Goal: Find specific page/section: Find specific page/section

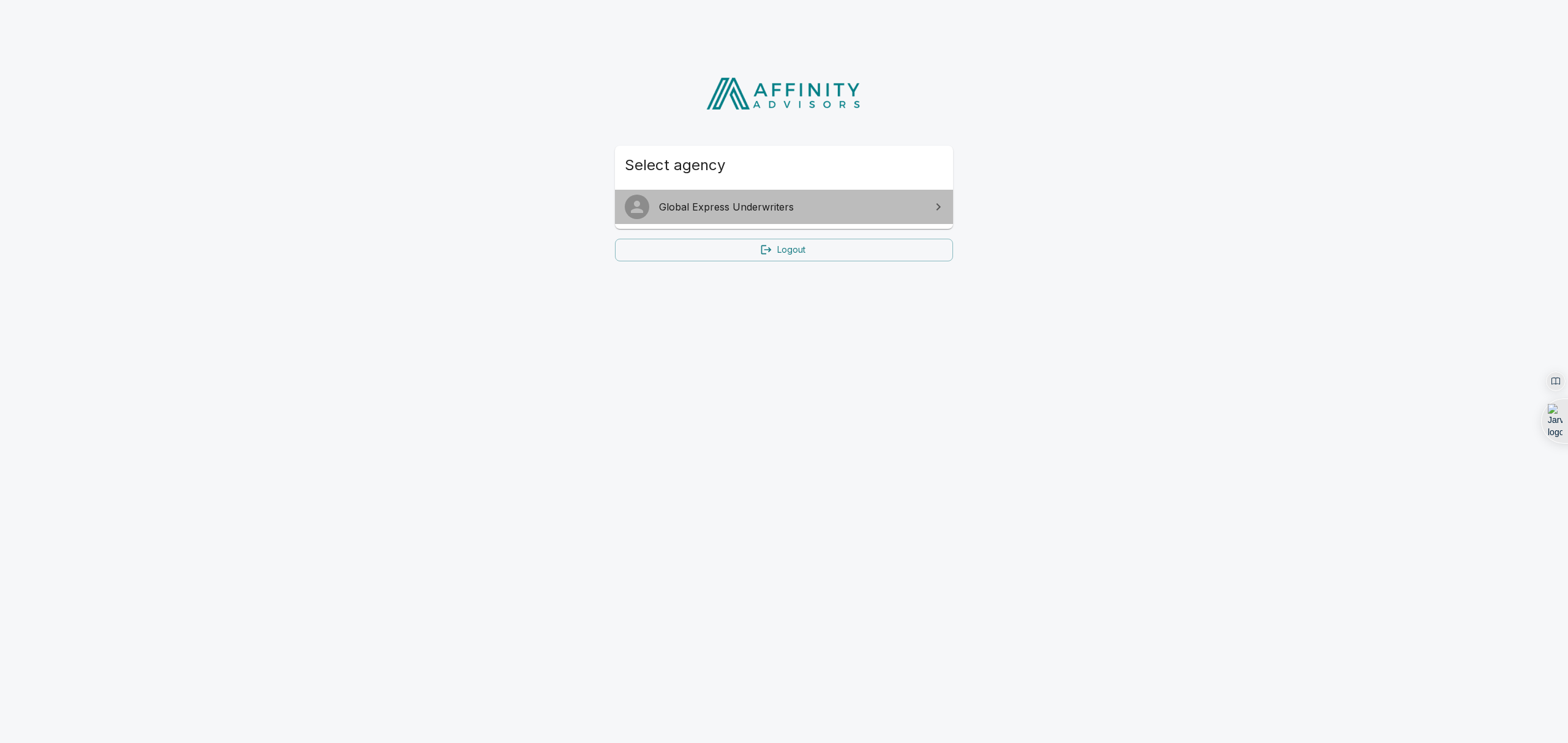
click at [758, 214] on span "Global Express Underwriters" at bounding box center [791, 207] width 265 height 14
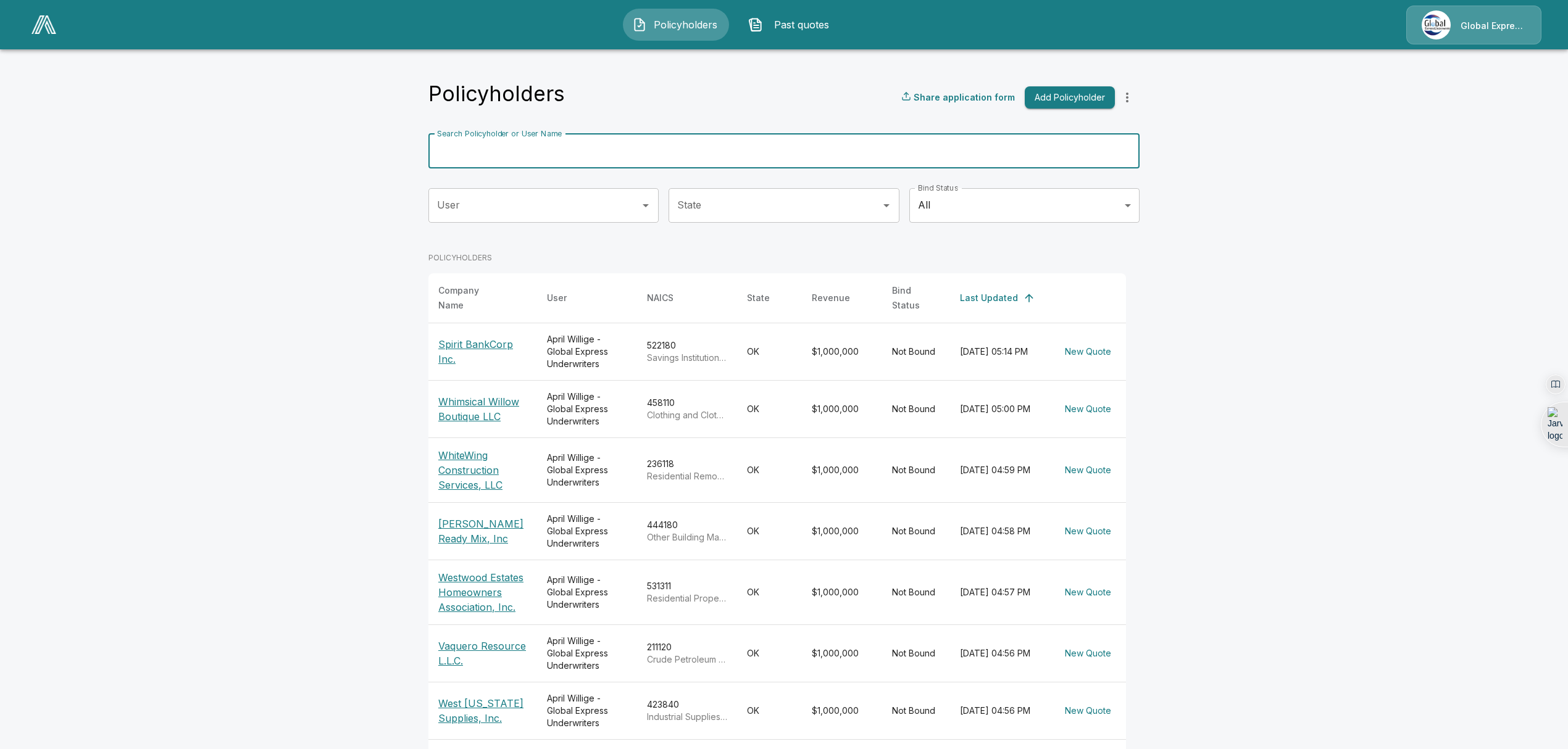
click at [509, 162] on input "Search Policyholder or User Name" at bounding box center [777, 151] width 697 height 34
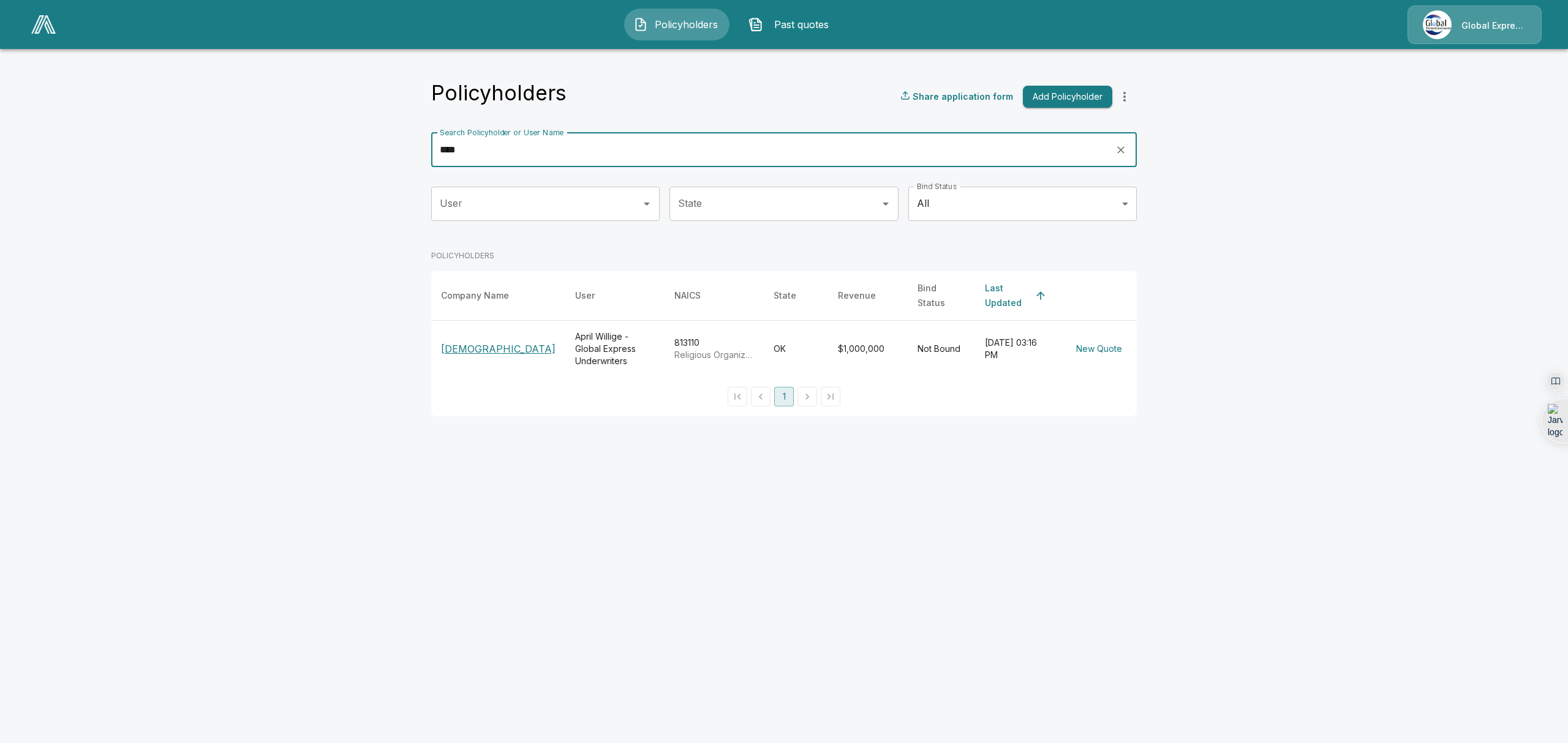
type input "****"
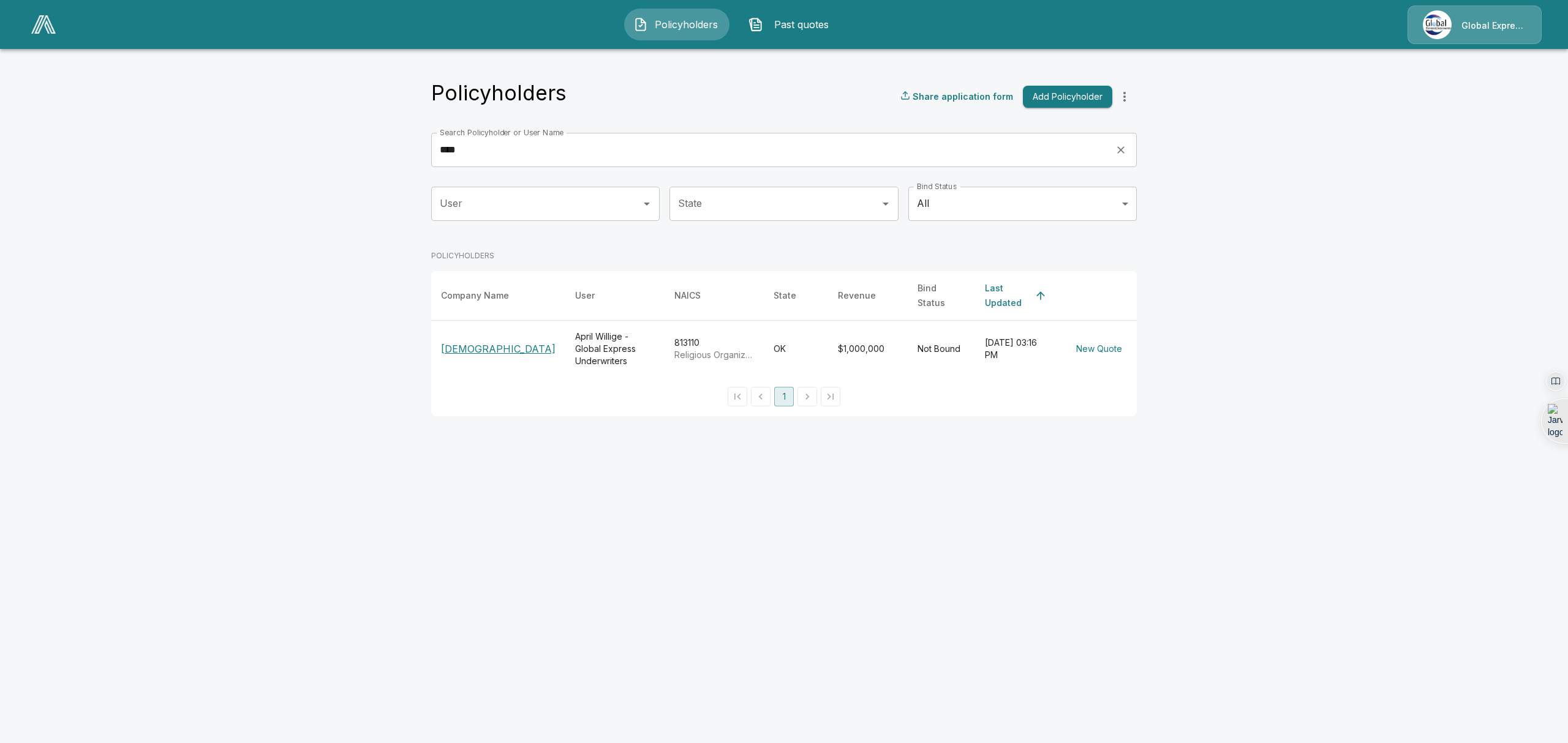
click at [469, 341] on p "Cayuga Mission Church" at bounding box center [498, 348] width 114 height 14
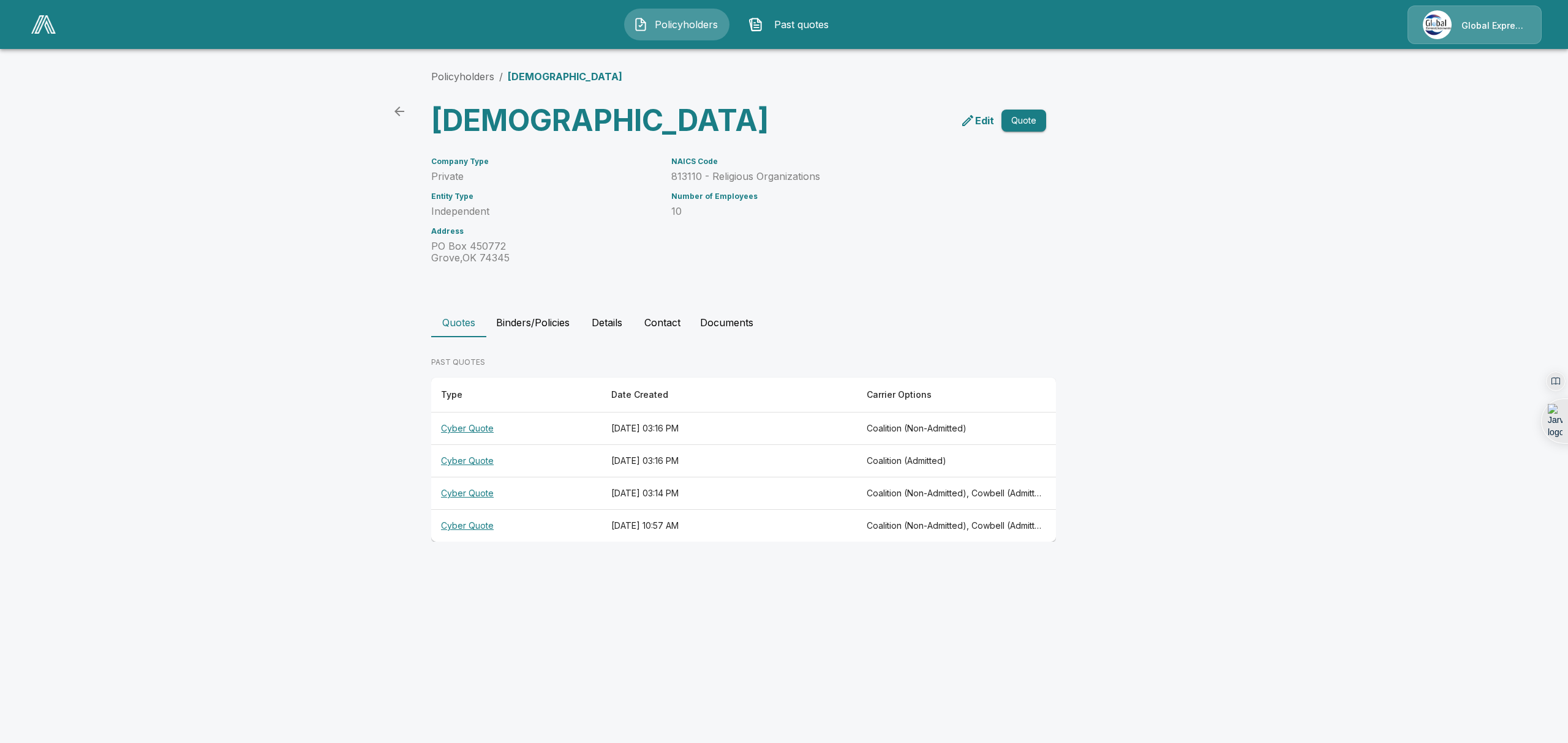
click at [459, 445] on th "Cyber Quote" at bounding box center [516, 429] width 170 height 32
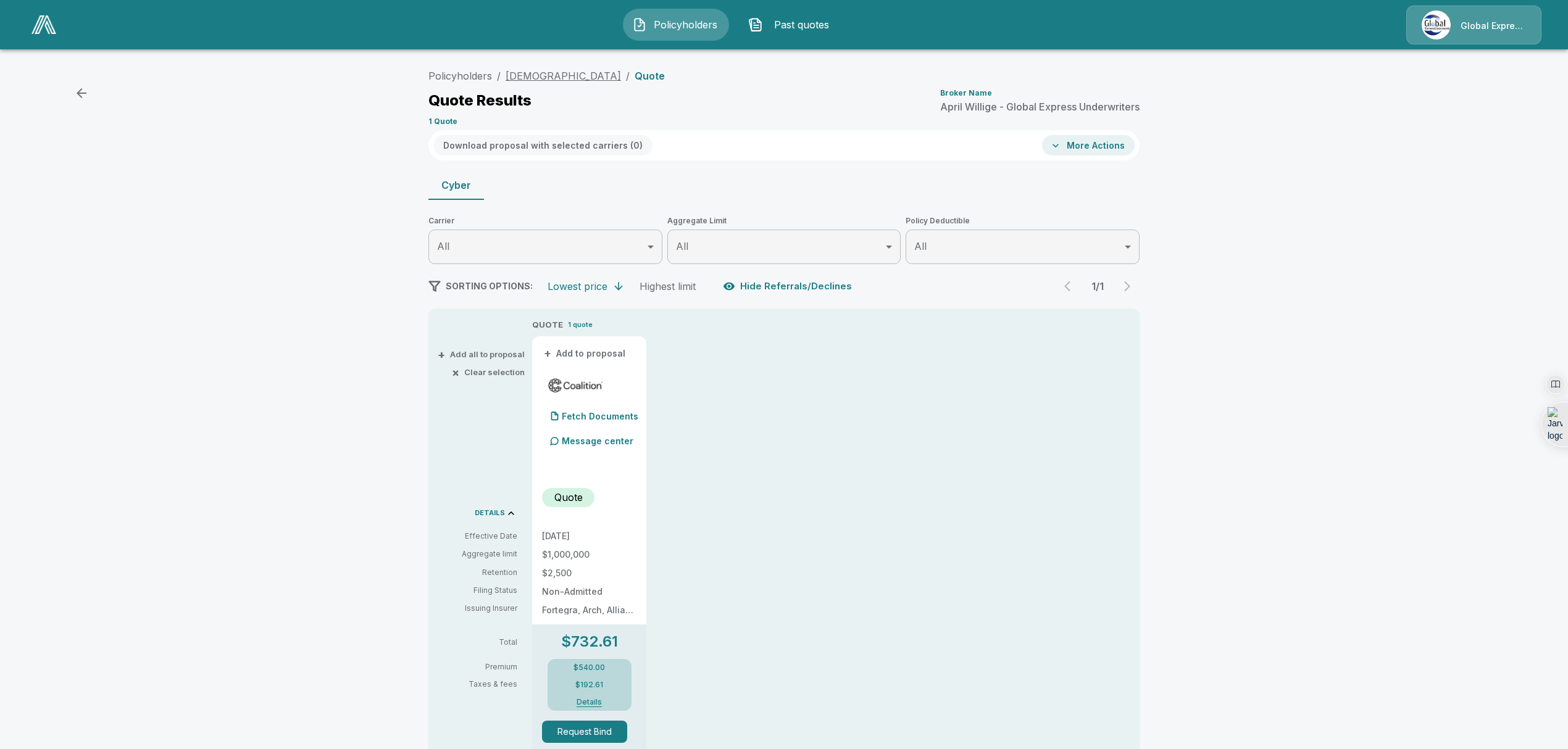
click at [532, 72] on link "[DEMOGRAPHIC_DATA]" at bounding box center [563, 76] width 115 height 13
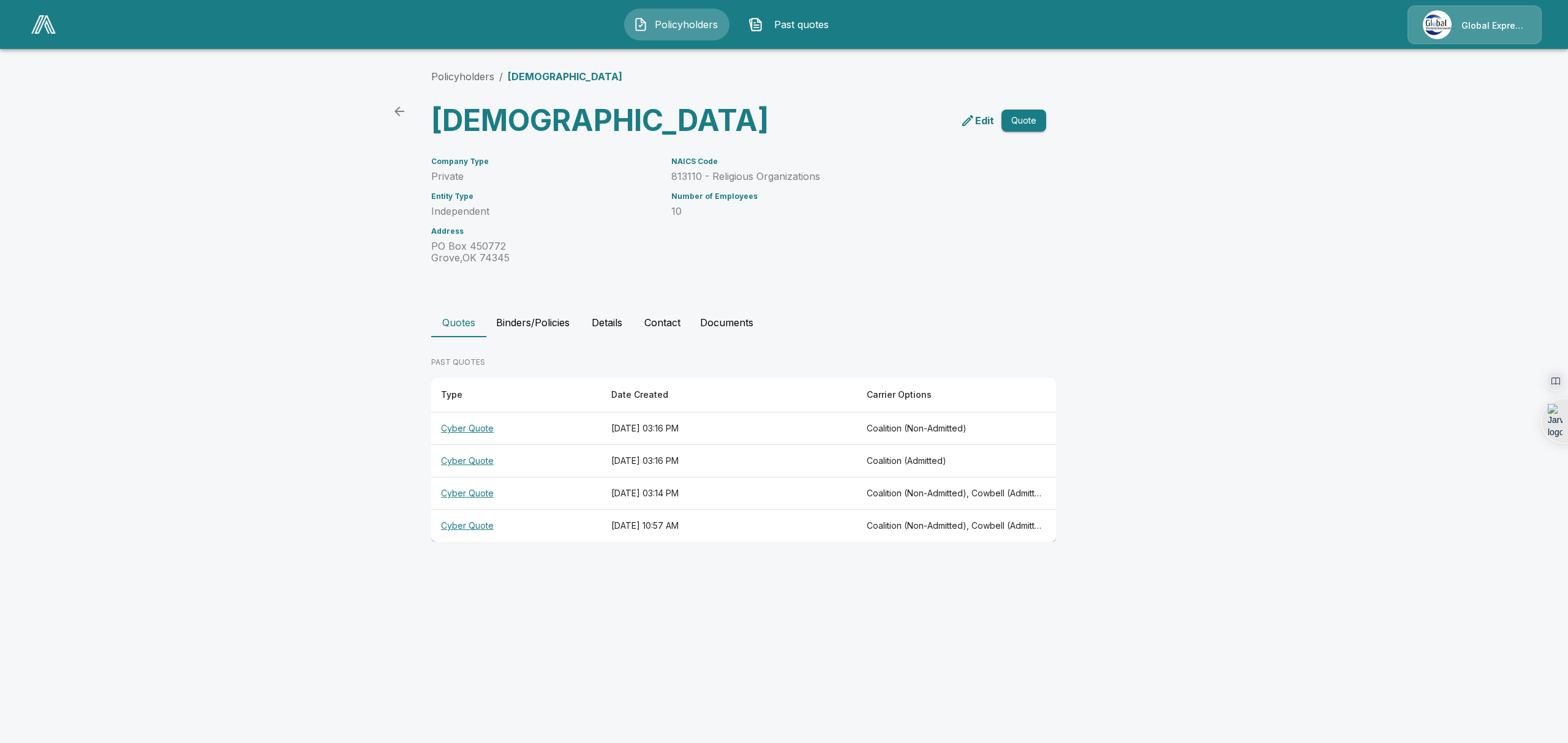
click at [471, 478] on th "Cyber Quote" at bounding box center [516, 461] width 170 height 32
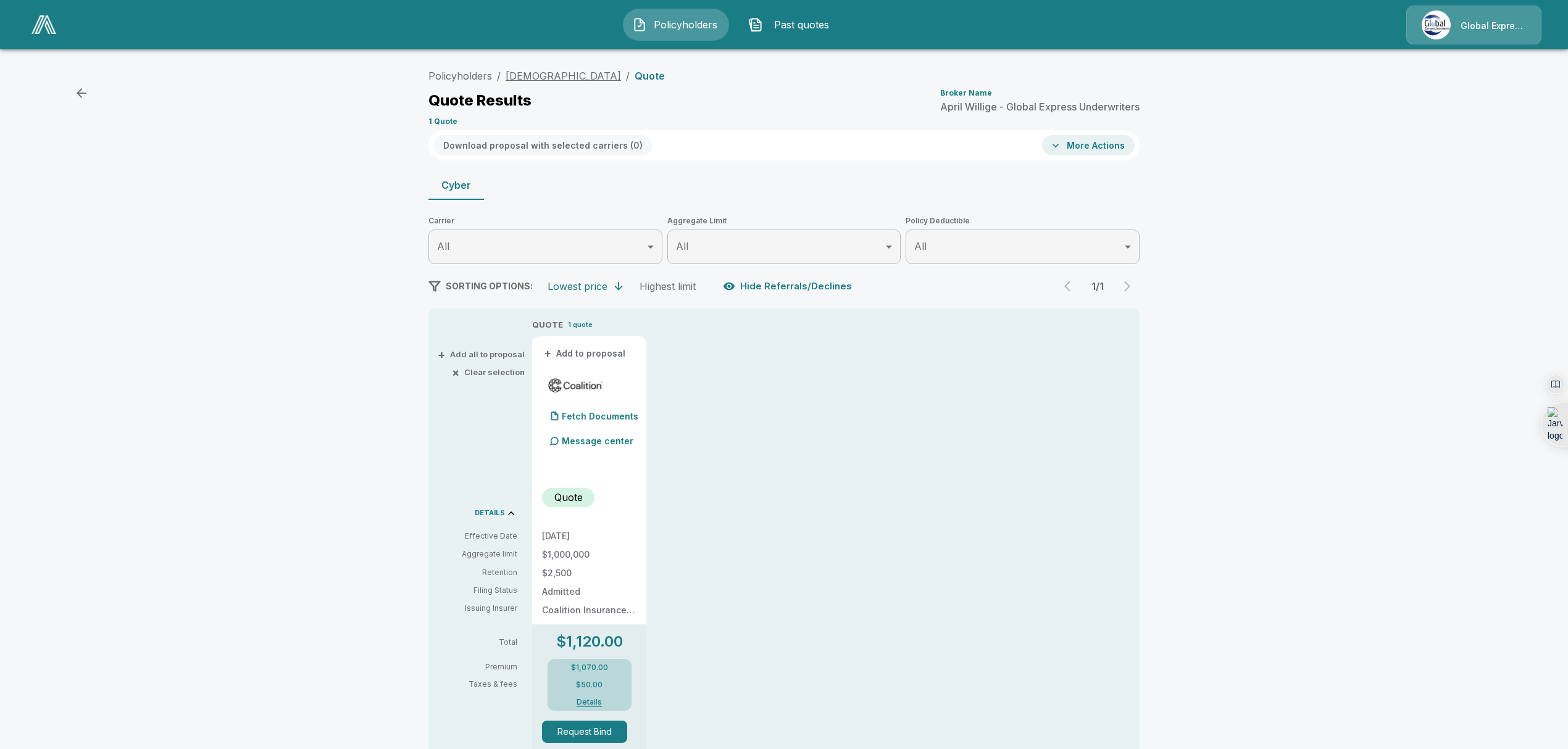
click at [573, 72] on link "Cayuga Mission Church" at bounding box center [563, 76] width 115 height 13
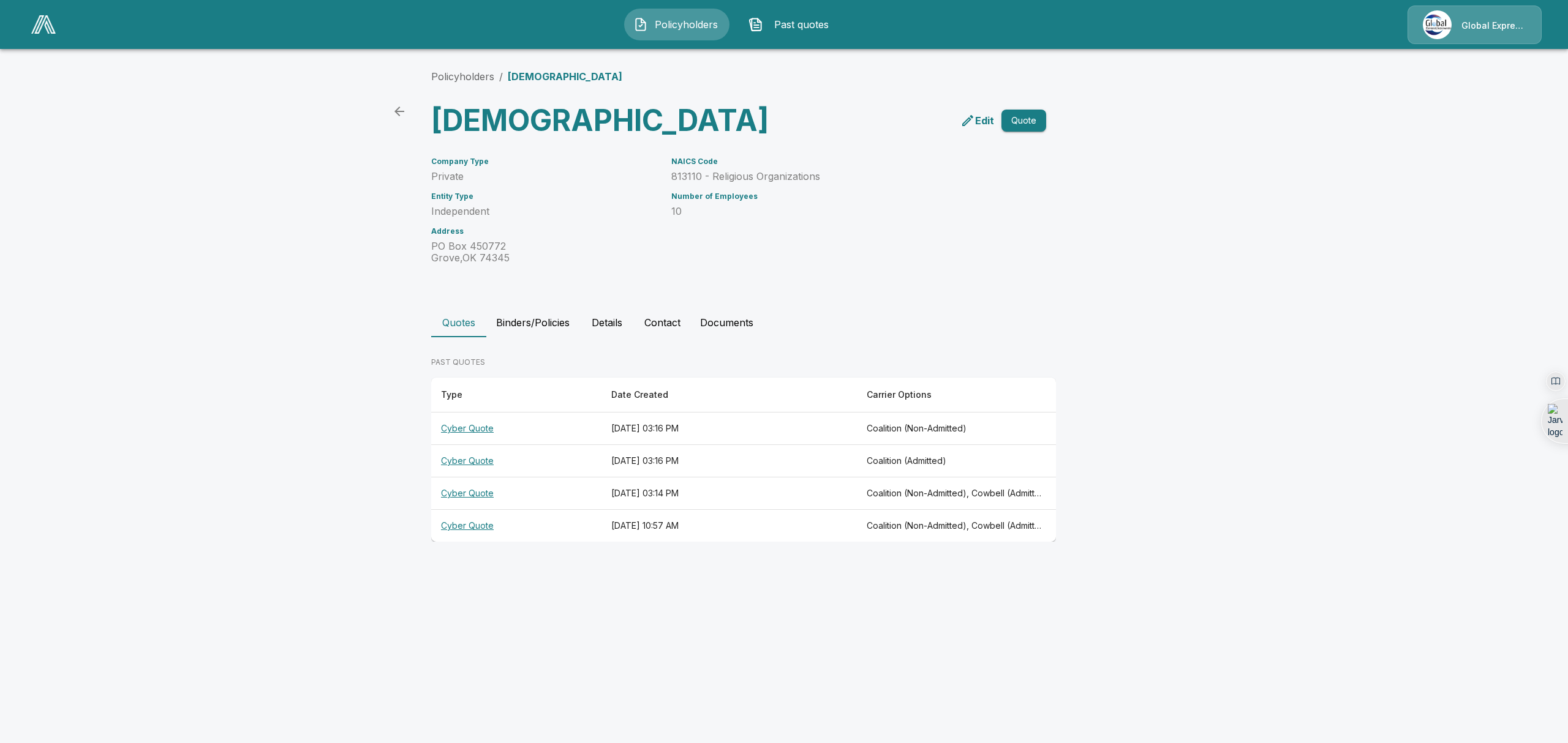
click at [455, 510] on th "Cyber Quote" at bounding box center [516, 494] width 170 height 32
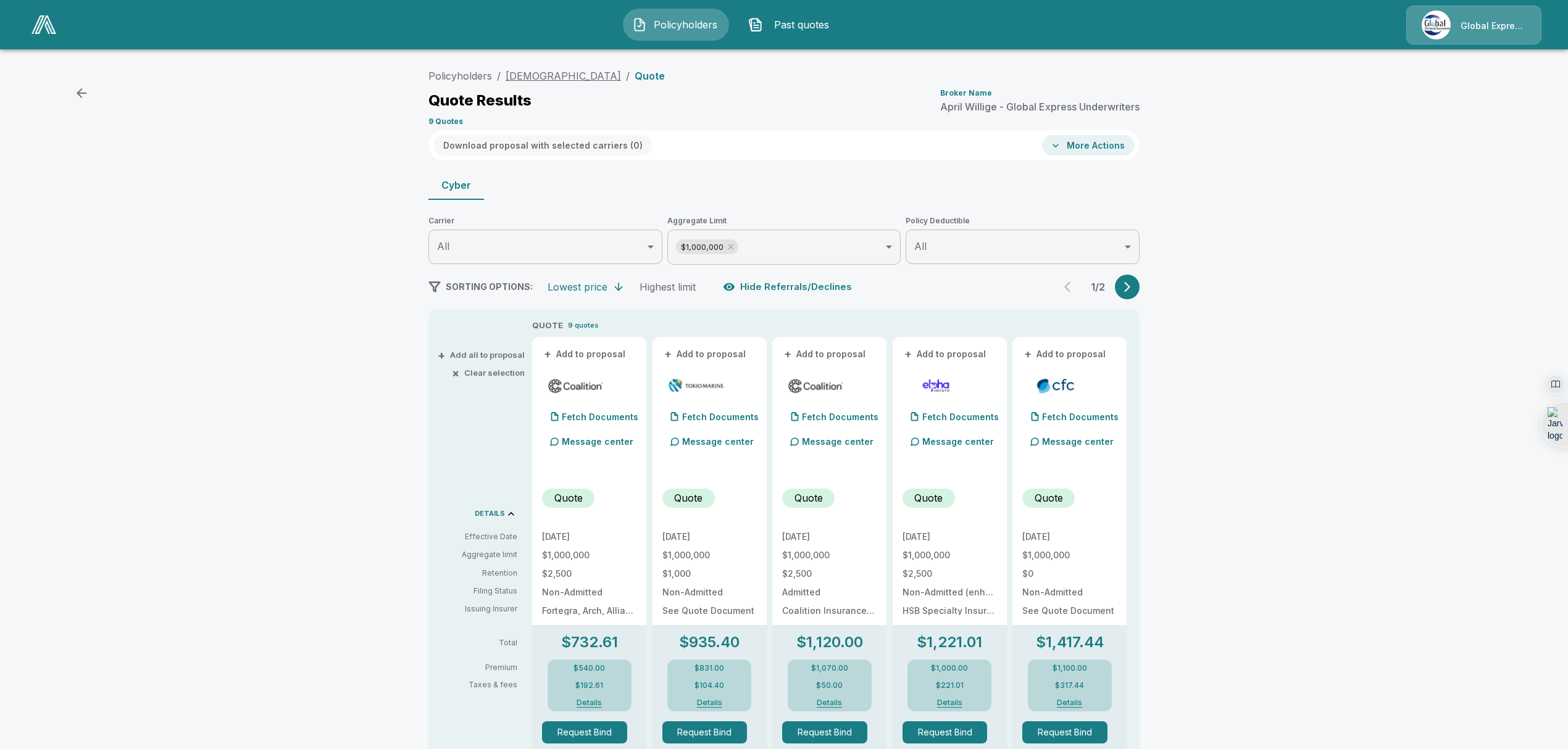
click at [559, 80] on link "[DEMOGRAPHIC_DATA]" at bounding box center [563, 76] width 115 height 13
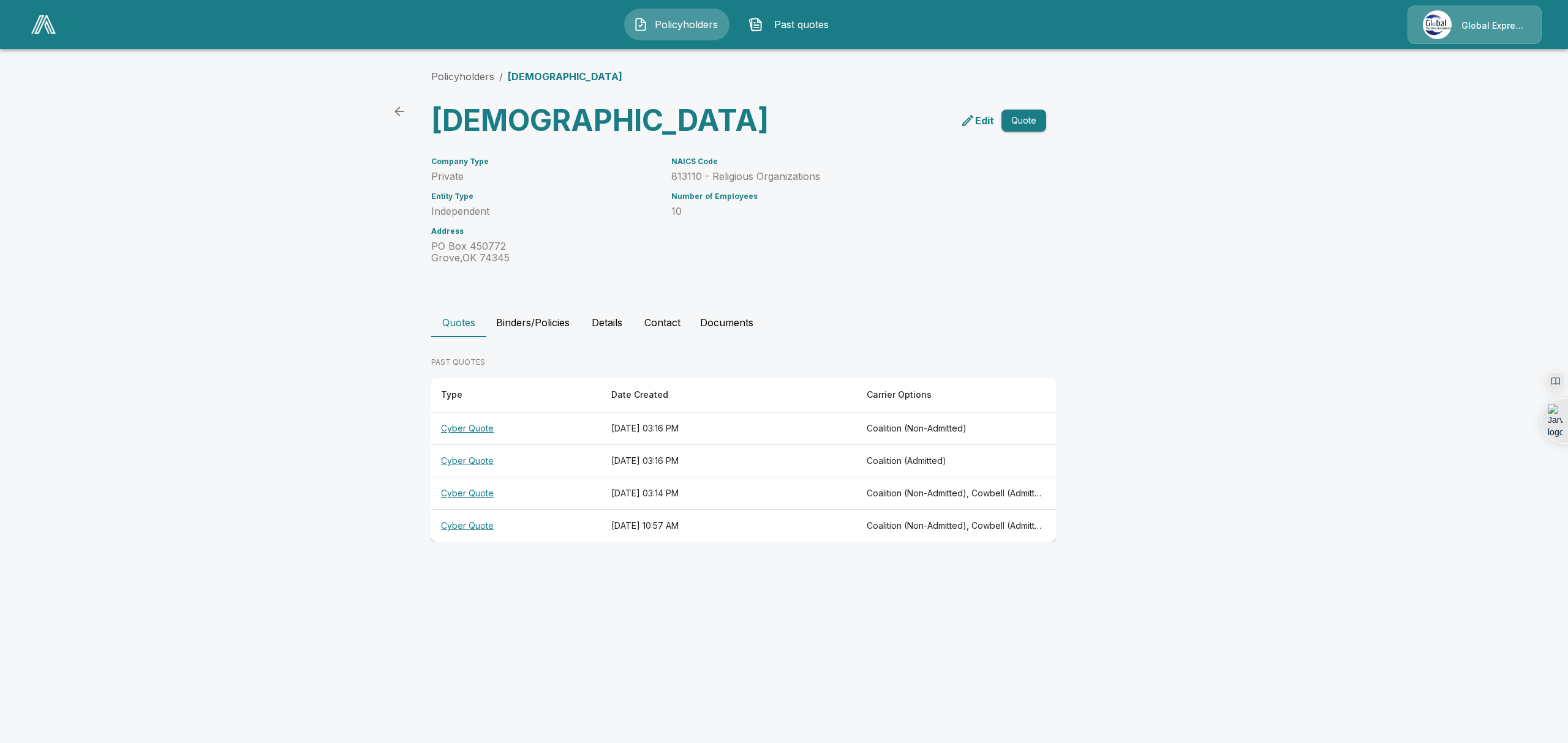
click at [466, 510] on th "Cyber Quote" at bounding box center [516, 494] width 170 height 32
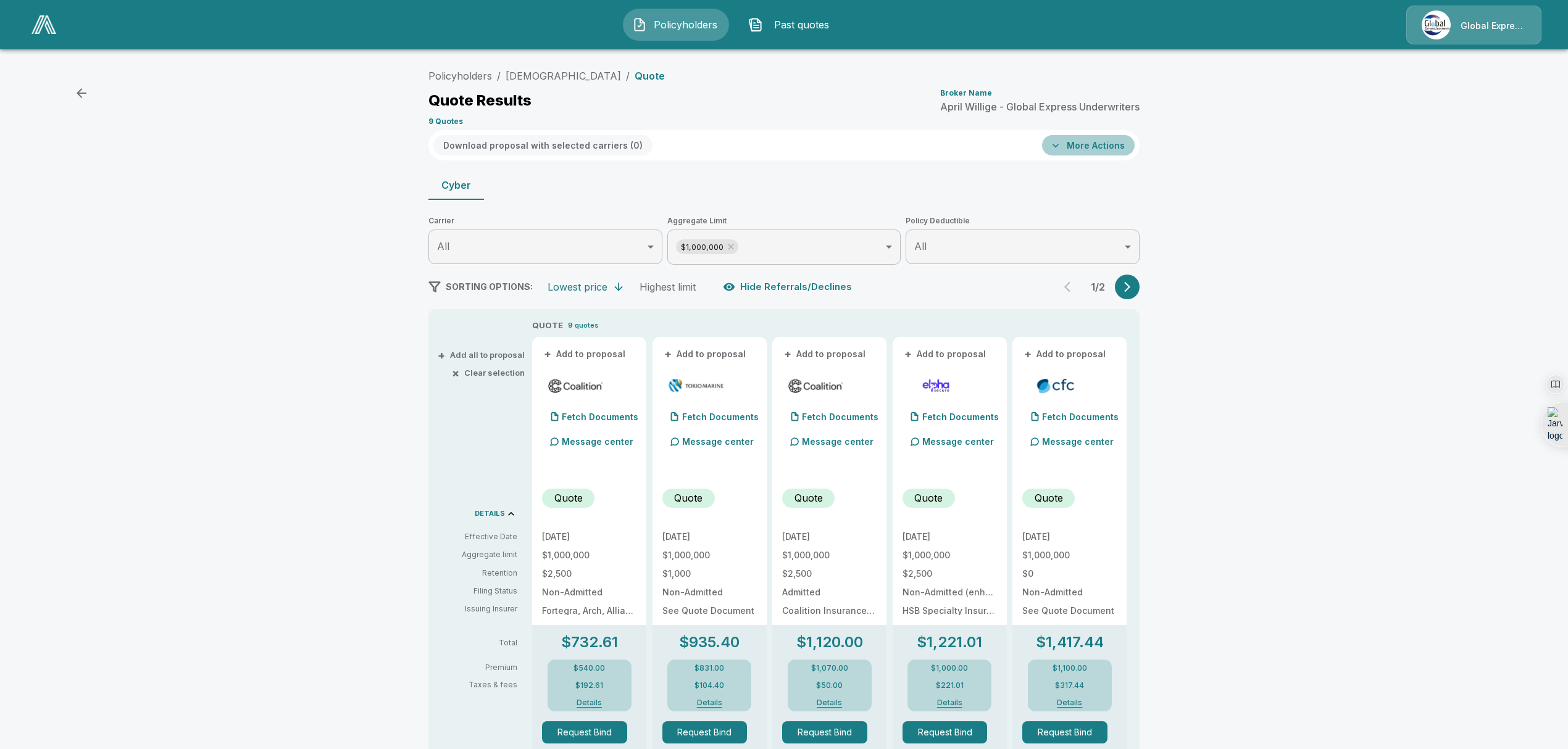
click at [1113, 146] on button "More Actions" at bounding box center [1088, 145] width 93 height 21
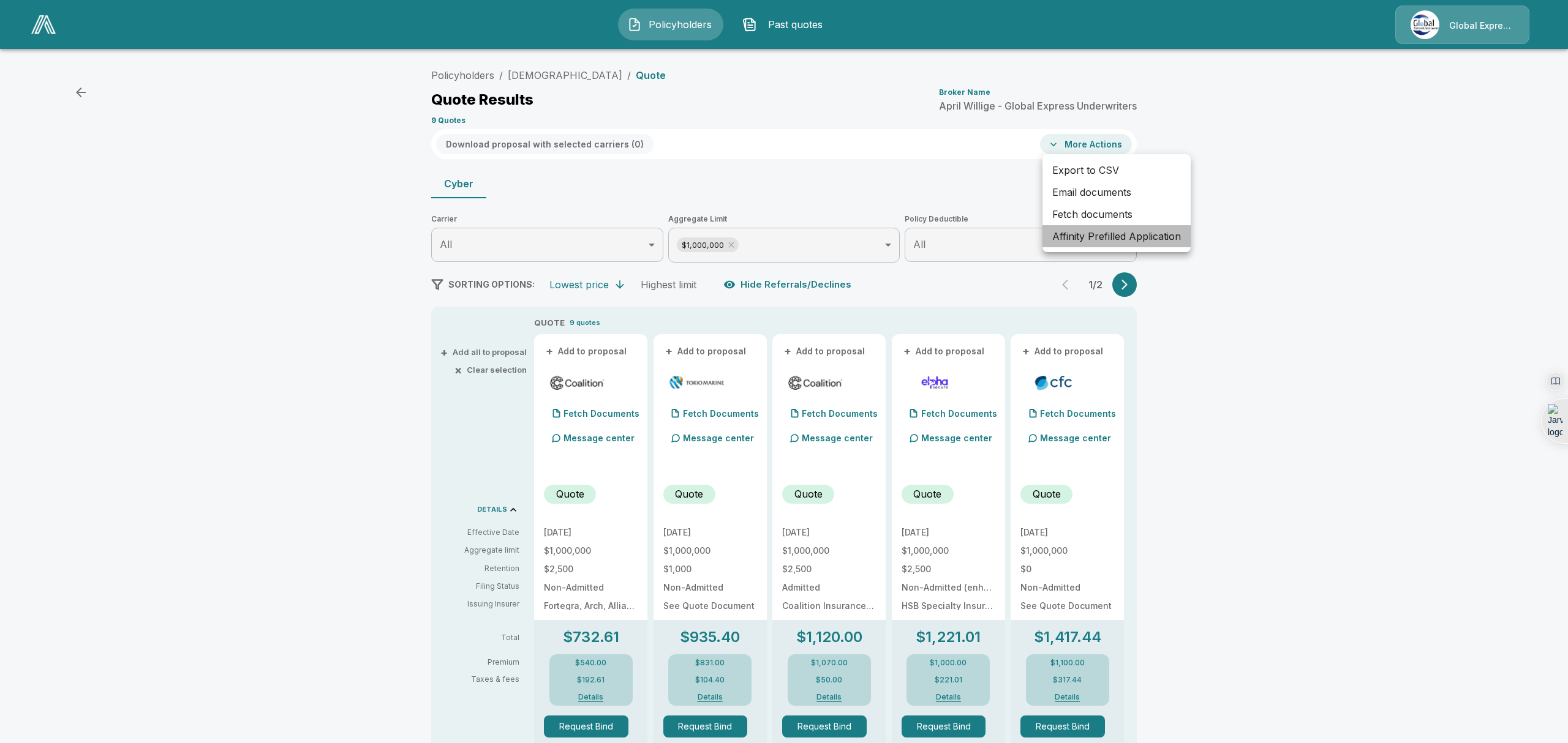
click at [1103, 233] on li "Affinity Prefilled Application" at bounding box center [1116, 236] width 148 height 22
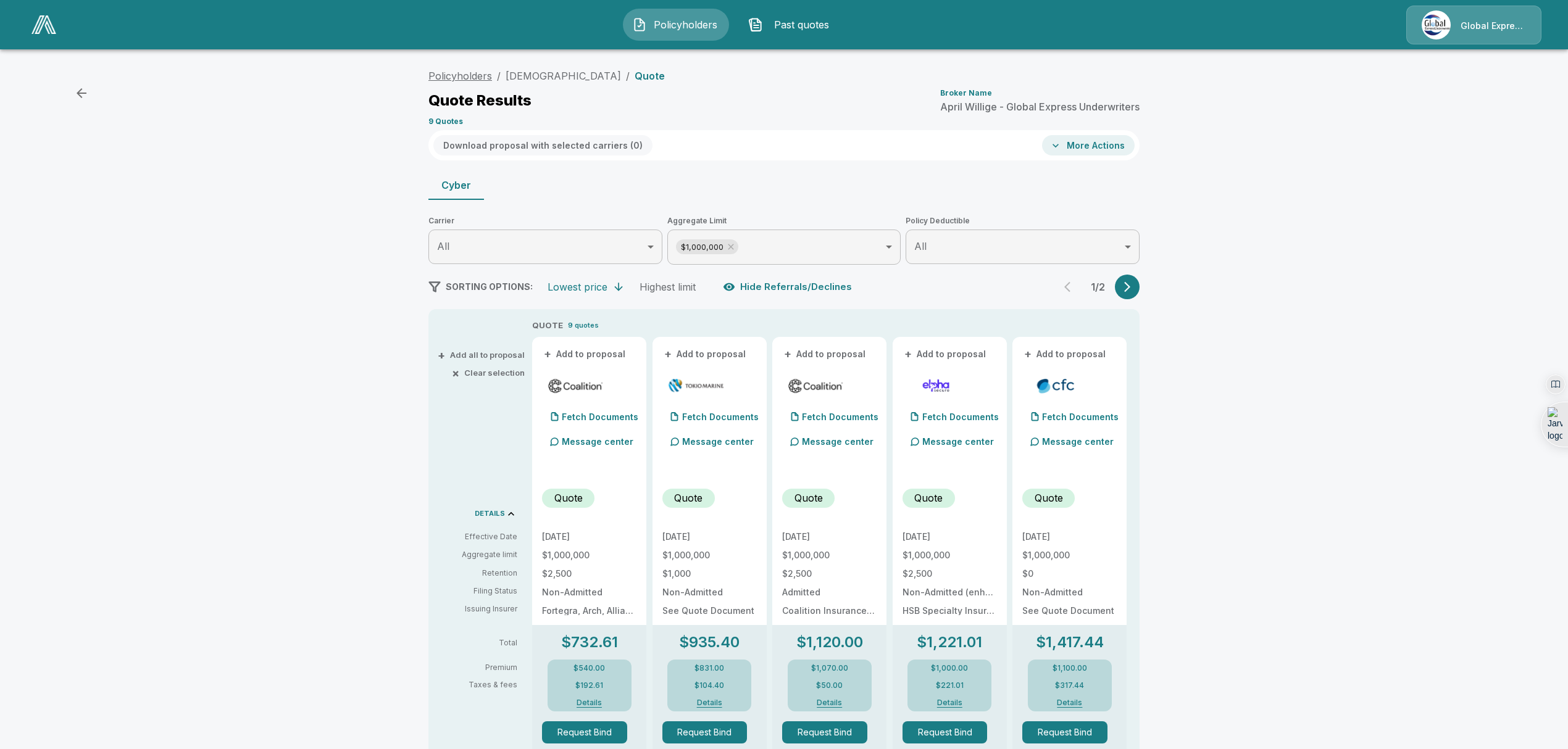
click at [452, 75] on link "Policyholders" at bounding box center [460, 76] width 64 height 13
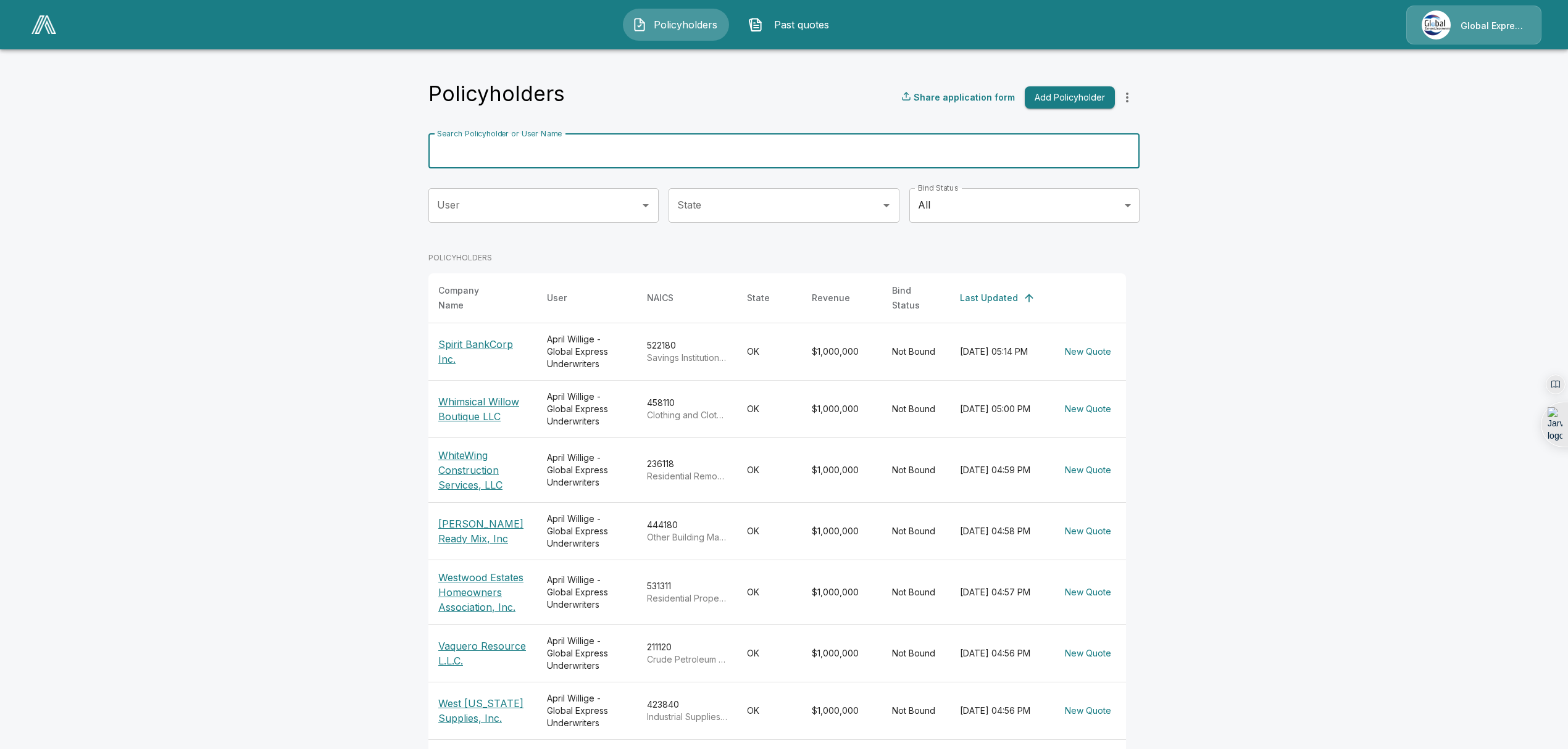
click at [587, 156] on input "Search Policyholder or User Name" at bounding box center [777, 151] width 697 height 34
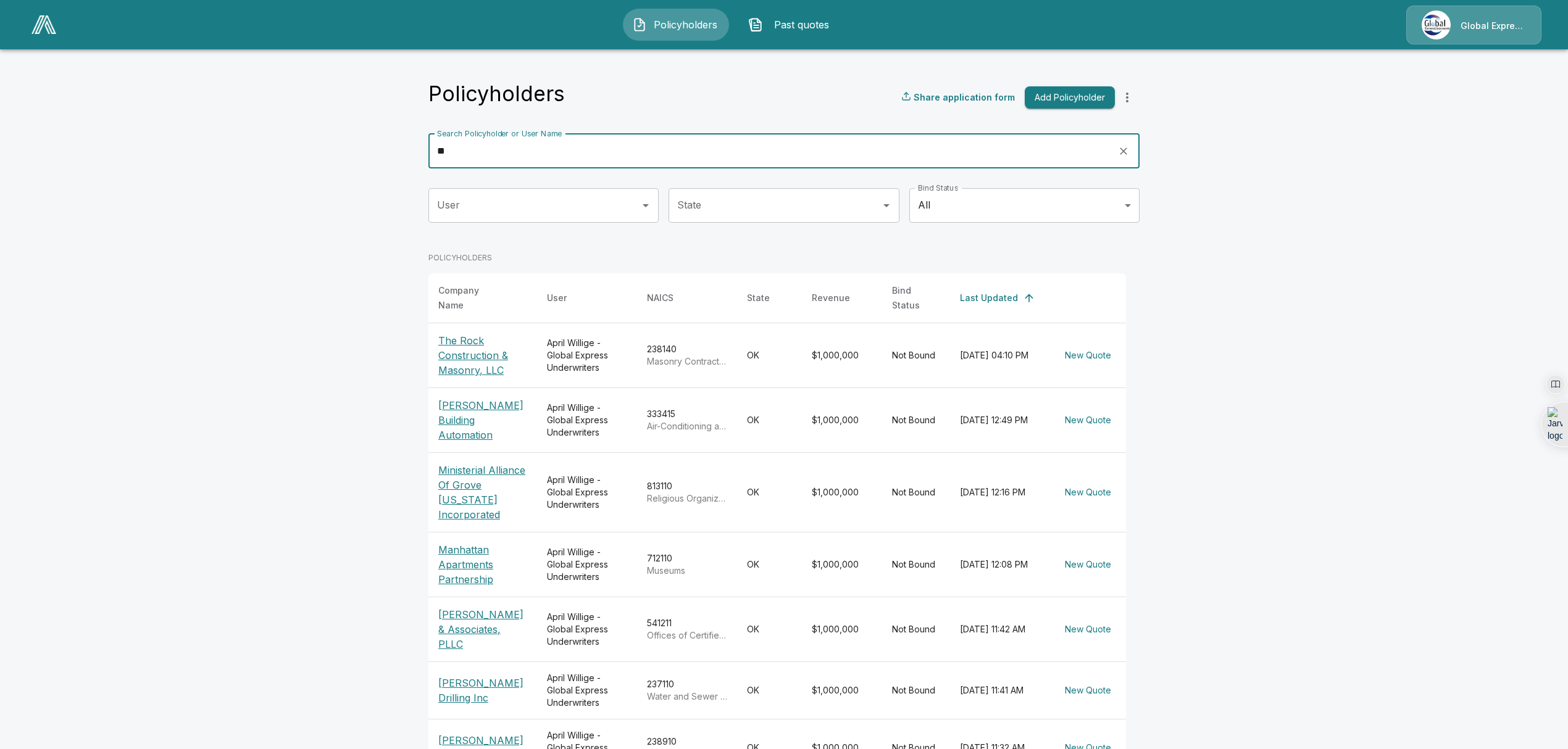
type input "**"
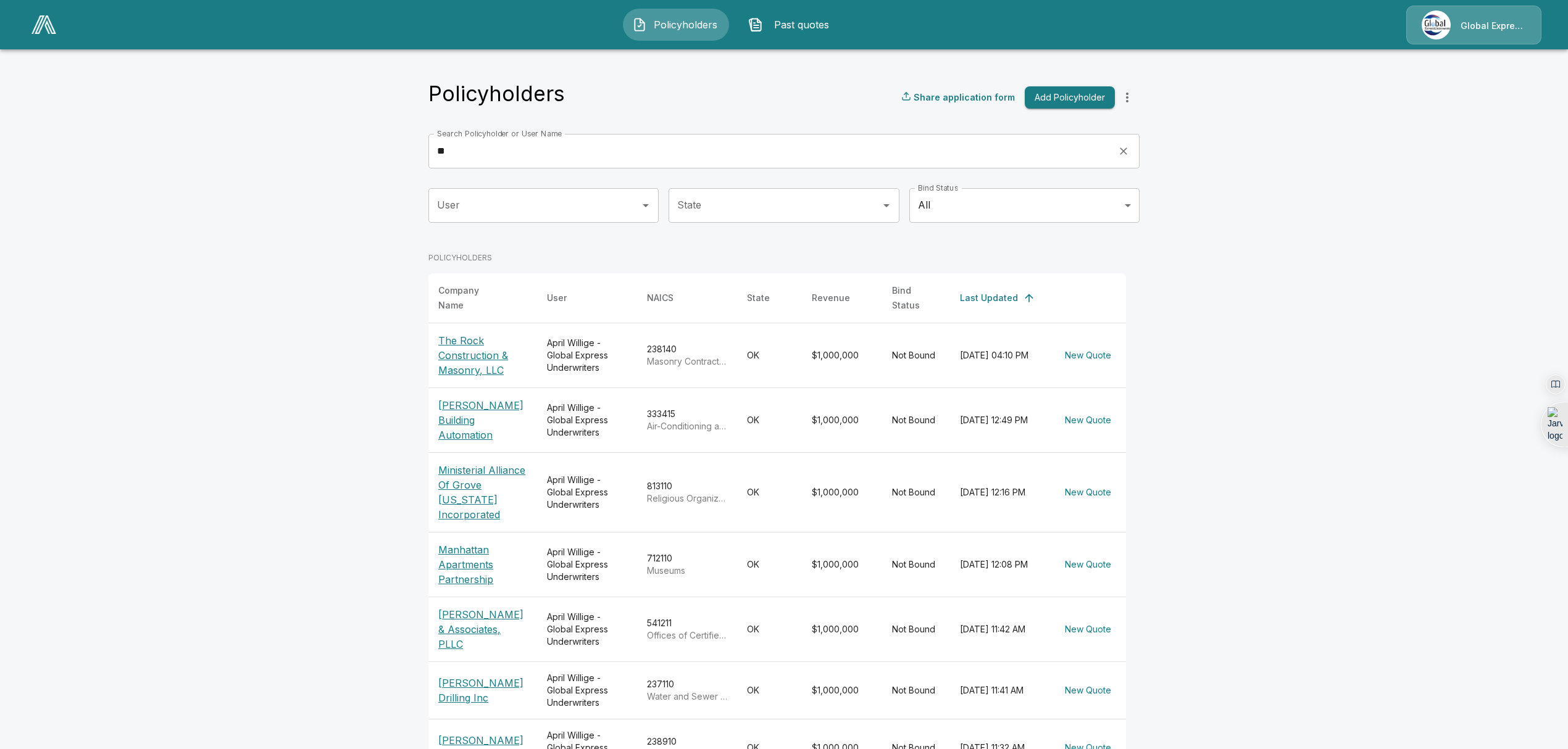
click at [463, 607] on p "Maloney & Associates, PLLC" at bounding box center [483, 629] width 89 height 44
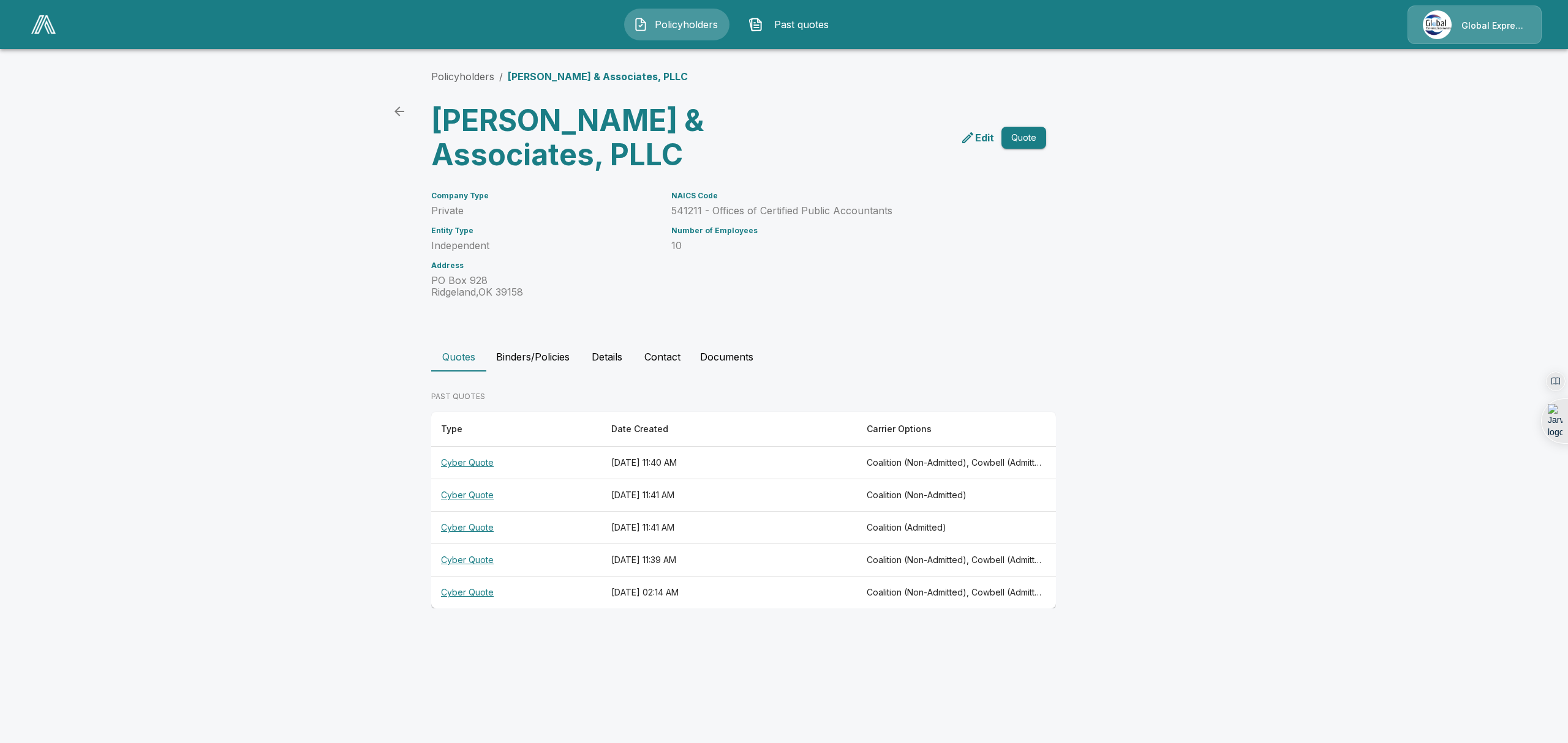
click at [469, 462] on th "Cyber Quote" at bounding box center [516, 462] width 170 height 32
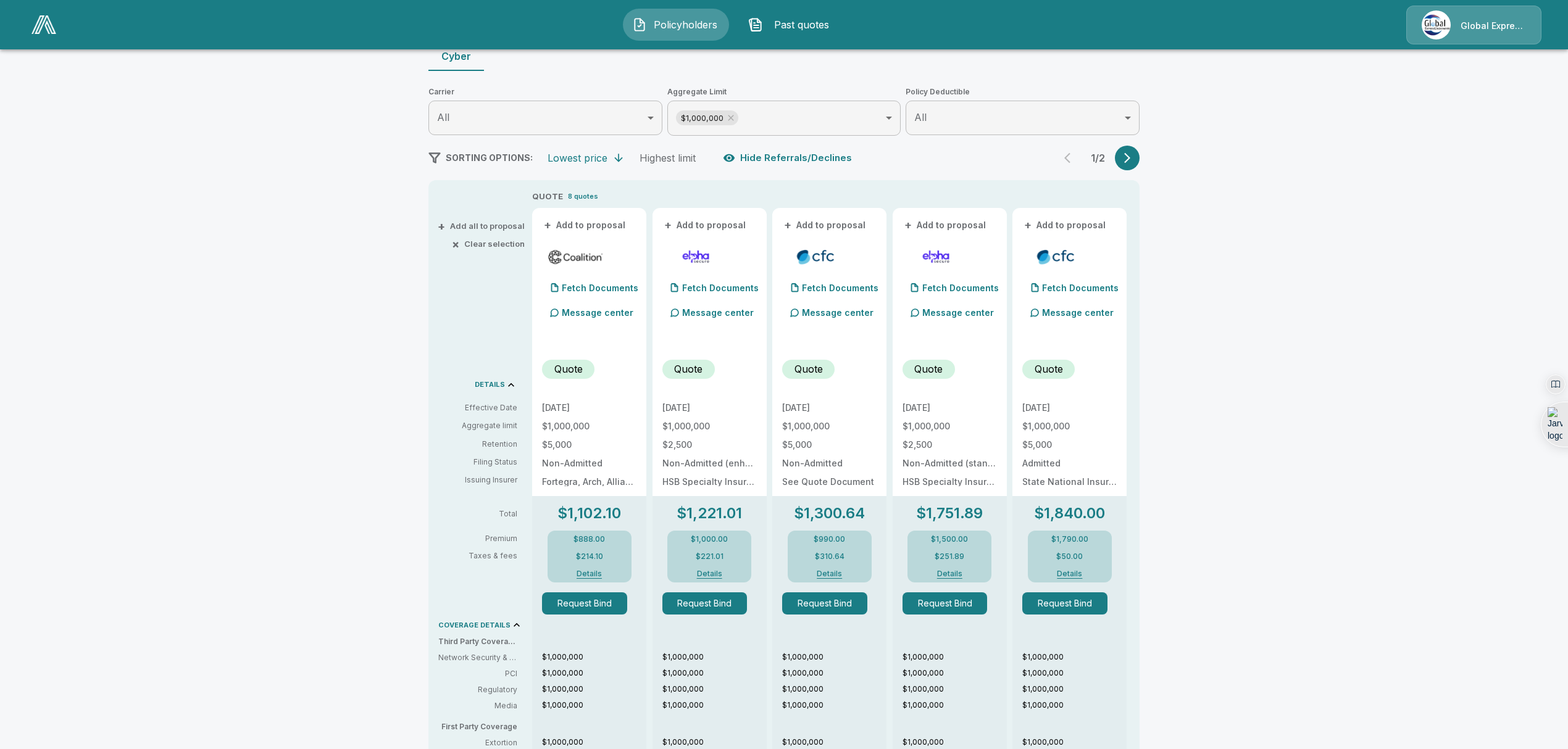
scroll to position [126, 0]
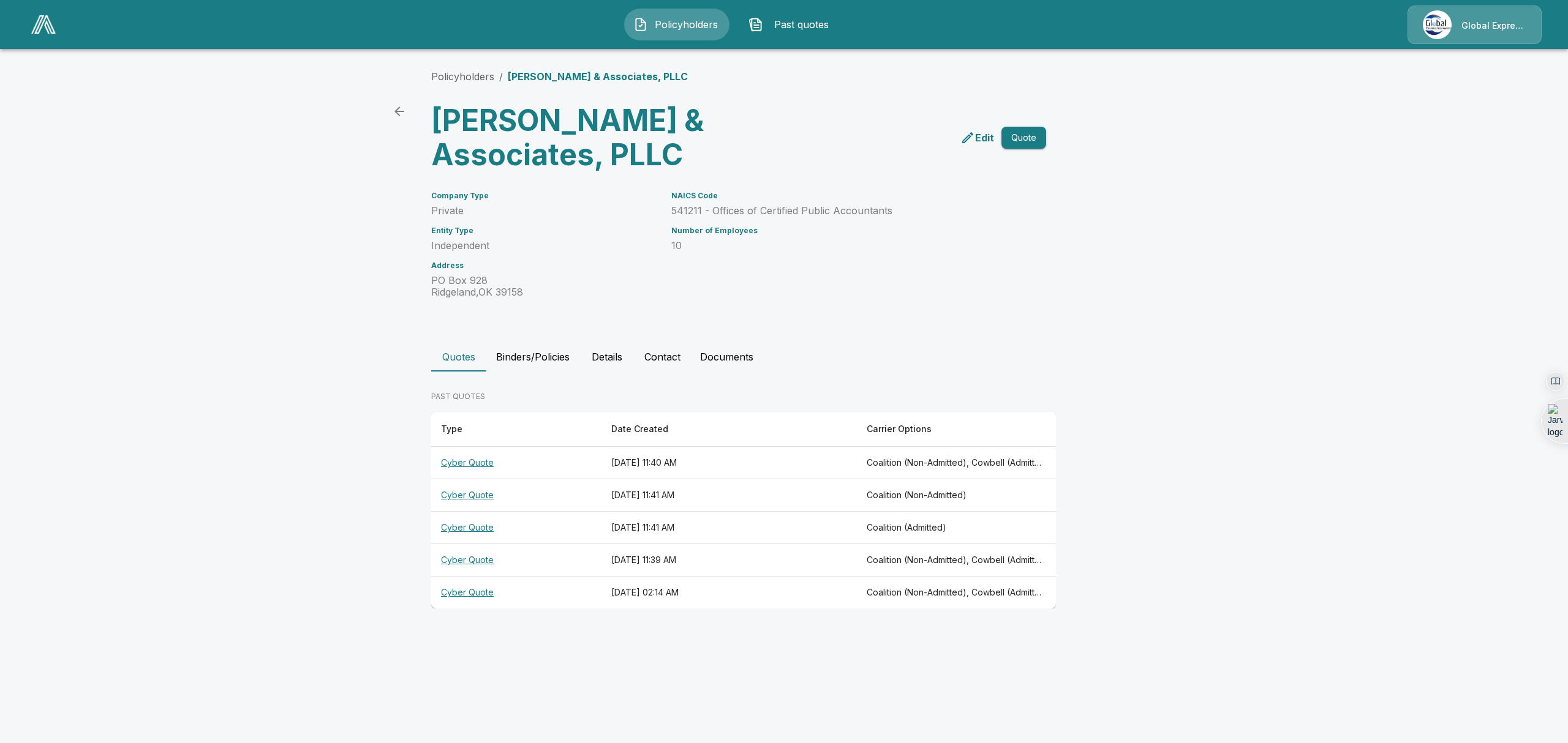
click at [474, 495] on th "Cyber Quote" at bounding box center [516, 495] width 170 height 32
click at [469, 527] on th "Cyber Quote" at bounding box center [516, 527] width 170 height 32
